Goal: Browse casually

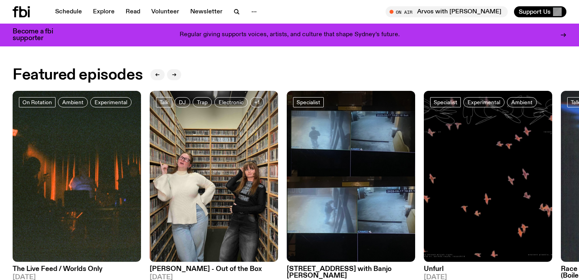
scroll to position [350, 0]
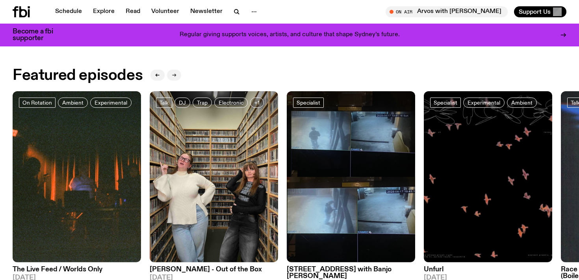
click at [174, 74] on icon "button" at bounding box center [174, 75] width 5 height 5
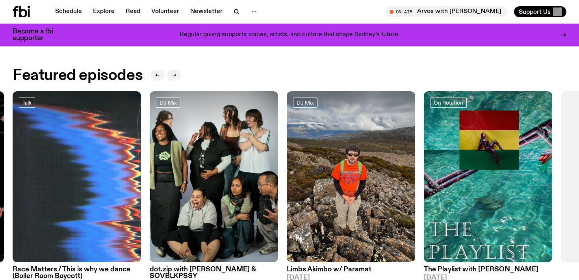
click at [174, 74] on icon "button" at bounding box center [174, 75] width 5 height 5
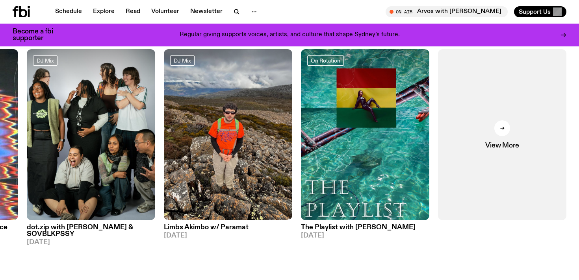
scroll to position [398, 0]
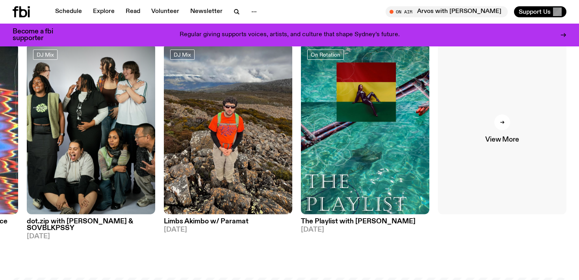
click at [503, 119] on div at bounding box center [502, 123] width 16 height 16
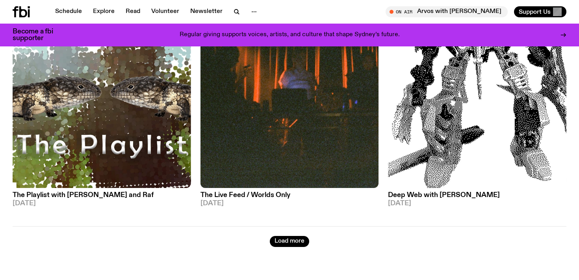
scroll to position [2127, 0]
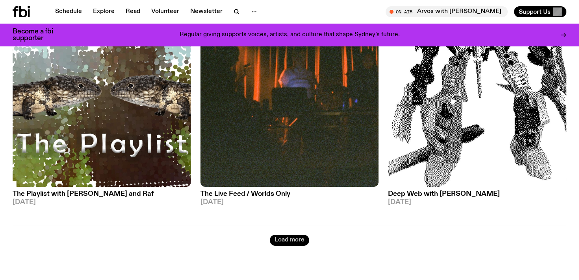
click at [299, 235] on button "Load more" at bounding box center [289, 240] width 39 height 11
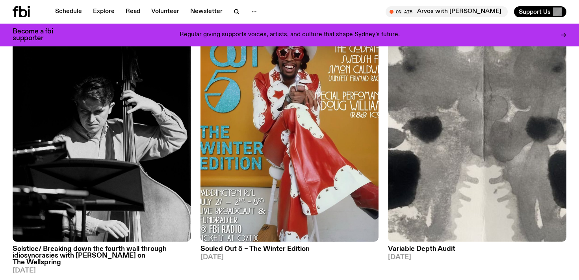
scroll to position [2921, 0]
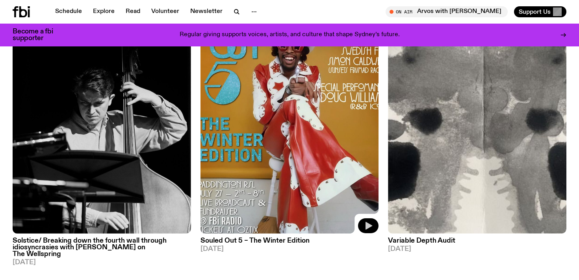
click at [368, 222] on icon "button" at bounding box center [368, 226] width 7 height 8
